Goal: Task Accomplishment & Management: Complete application form

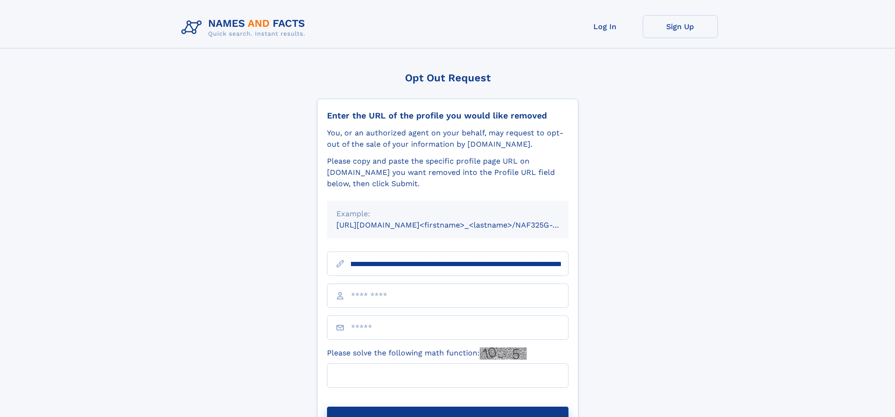
scroll to position [0, 103]
type input "**********"
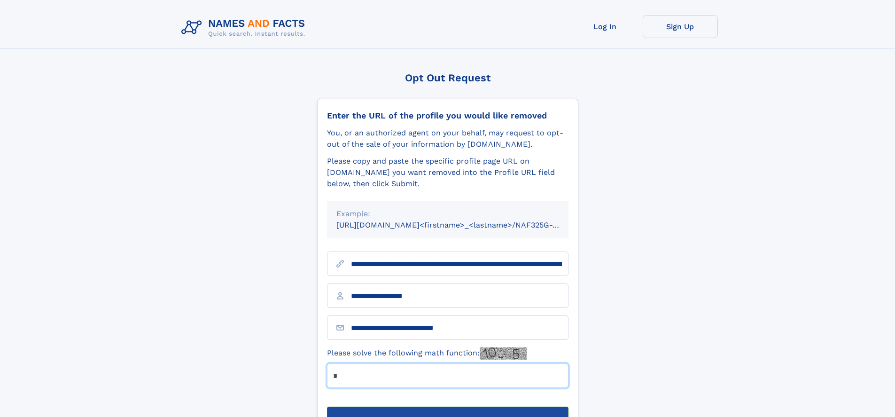
type input "*"
click at [447, 406] on button "Submit Opt Out Request" at bounding box center [447, 421] width 241 height 30
